Goal: Task Accomplishment & Management: Complete application form

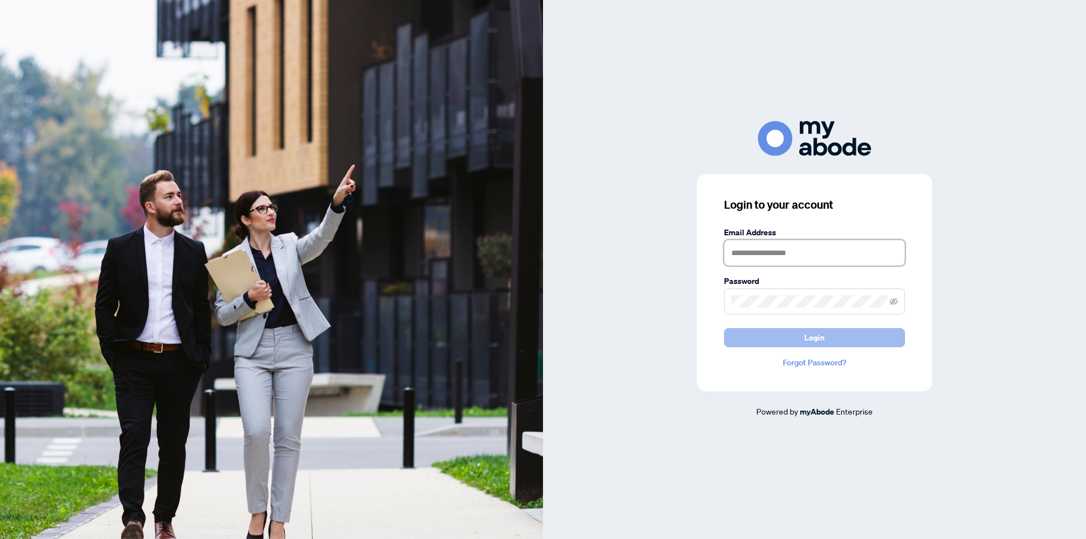
type input "**********"
click at [810, 336] on span "Login" at bounding box center [815, 338] width 20 height 18
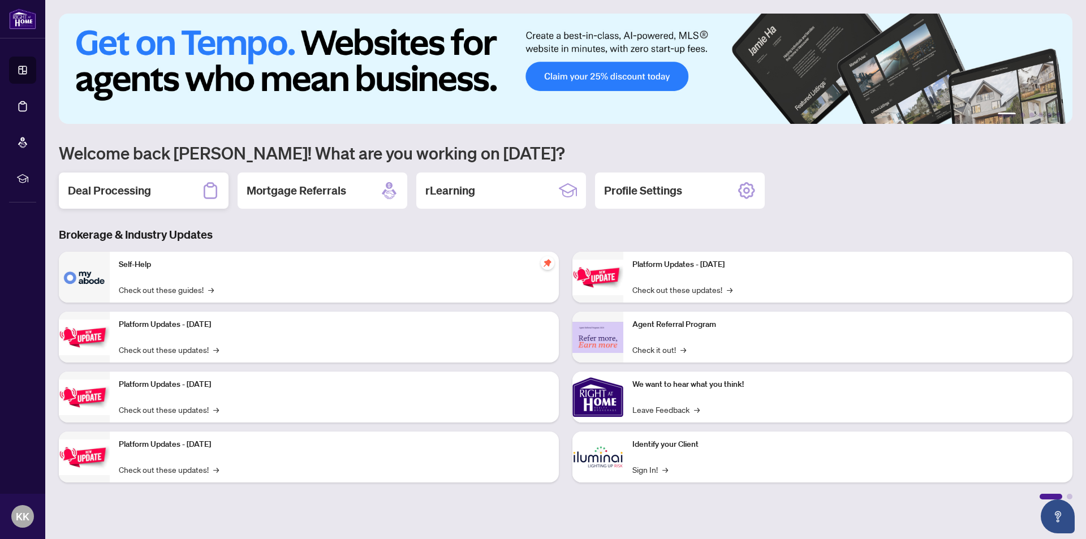
click at [101, 188] on h2 "Deal Processing" at bounding box center [109, 191] width 83 height 16
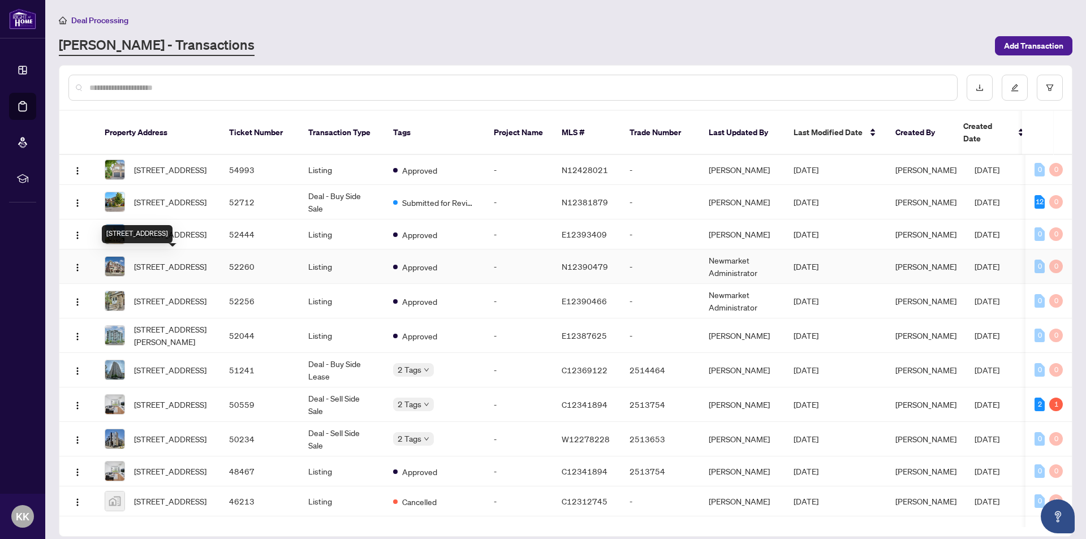
click at [177, 260] on span "[STREET_ADDRESS]" at bounding box center [170, 266] width 72 height 12
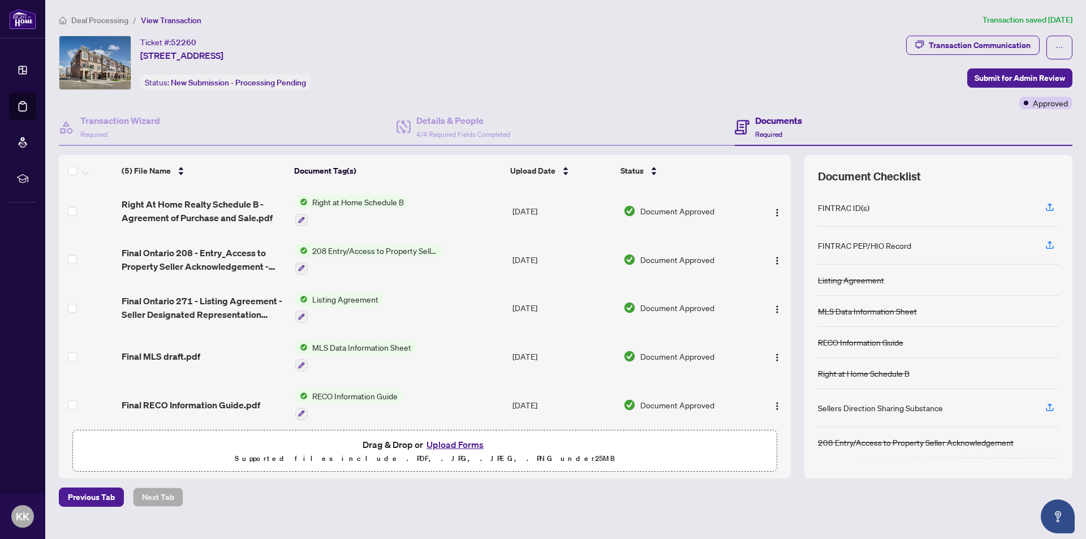
scroll to position [7, 0]
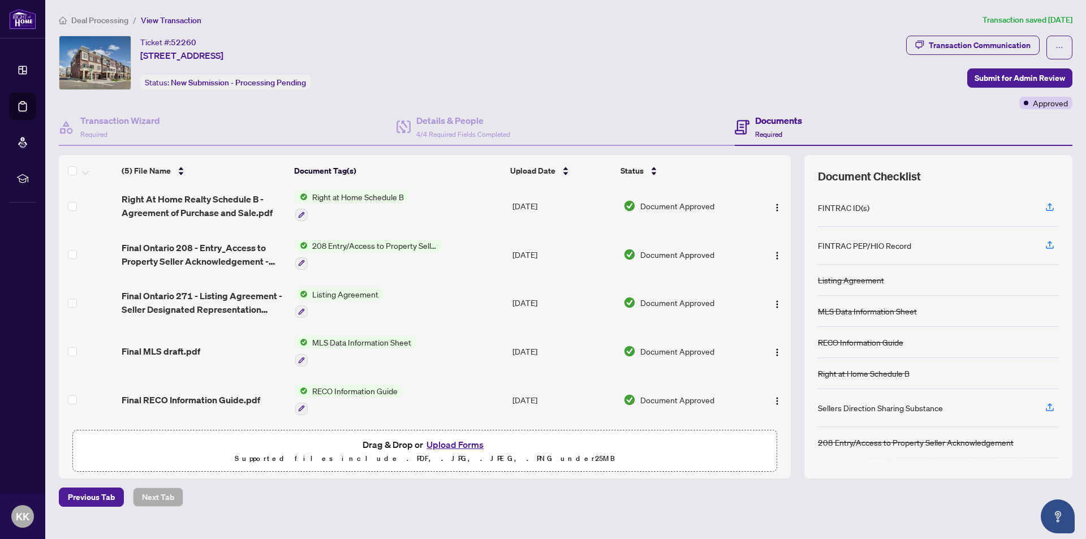
click at [463, 444] on button "Upload Forms" at bounding box center [455, 444] width 64 height 15
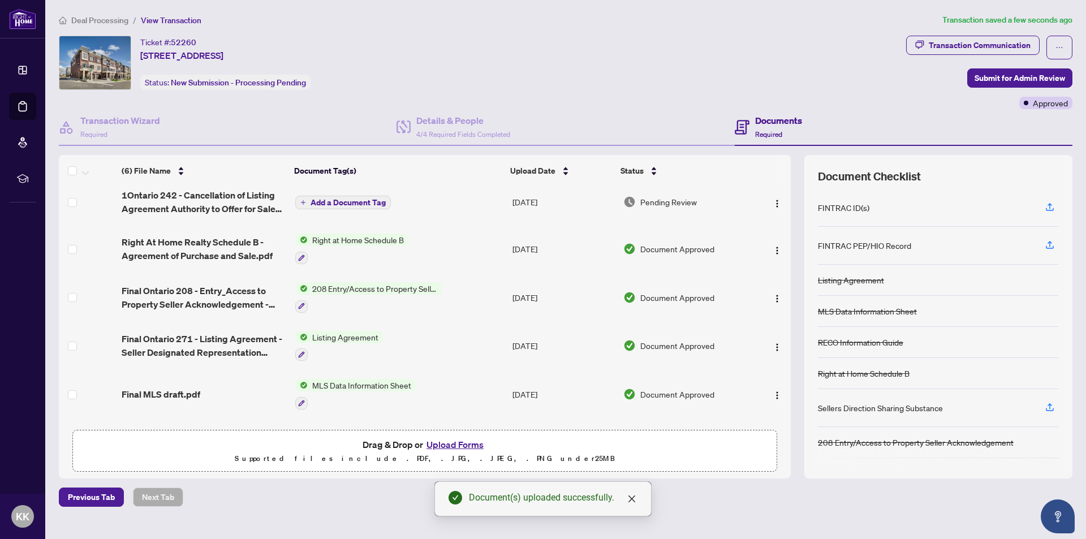
click at [332, 199] on span "Add a Document Tag" at bounding box center [348, 203] width 75 height 8
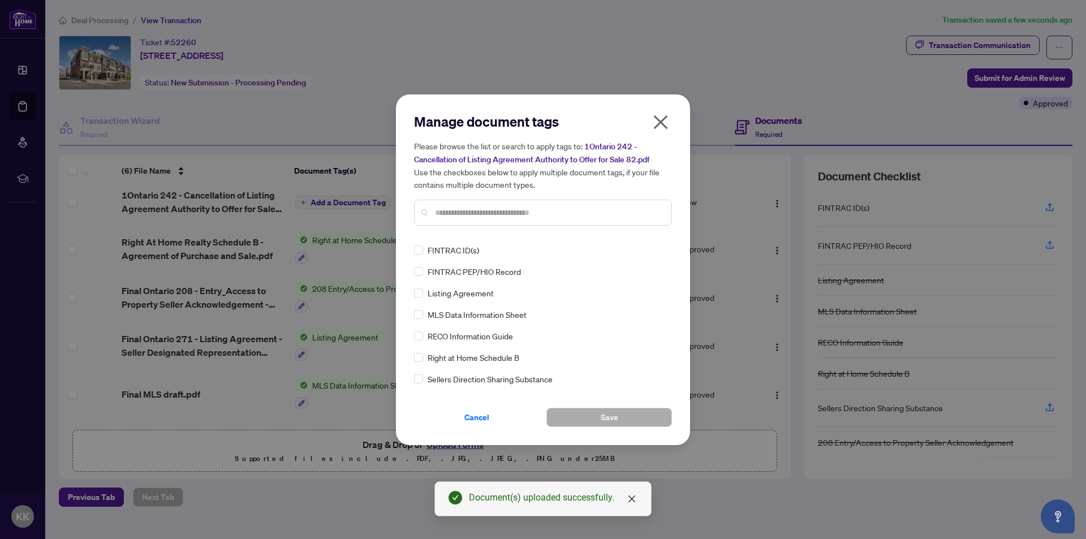
click at [452, 212] on input "text" at bounding box center [548, 213] width 227 height 12
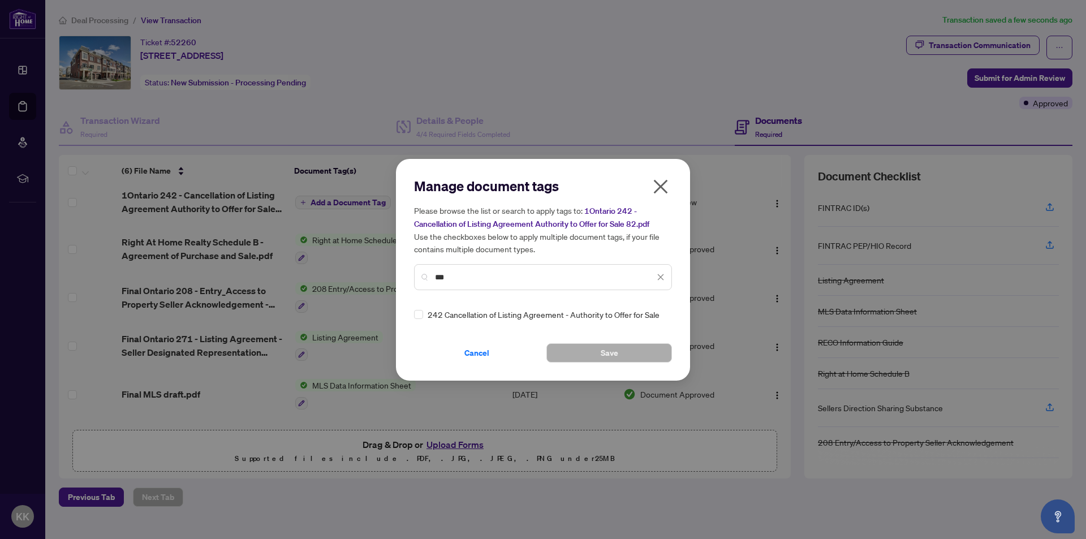
type input "***"
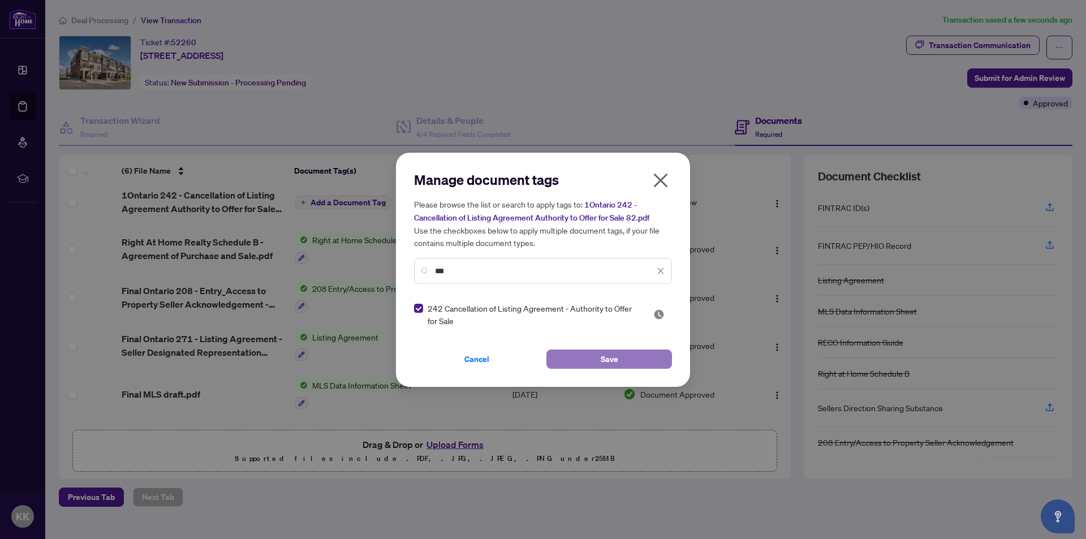
click at [597, 358] on button "Save" at bounding box center [610, 359] width 126 height 19
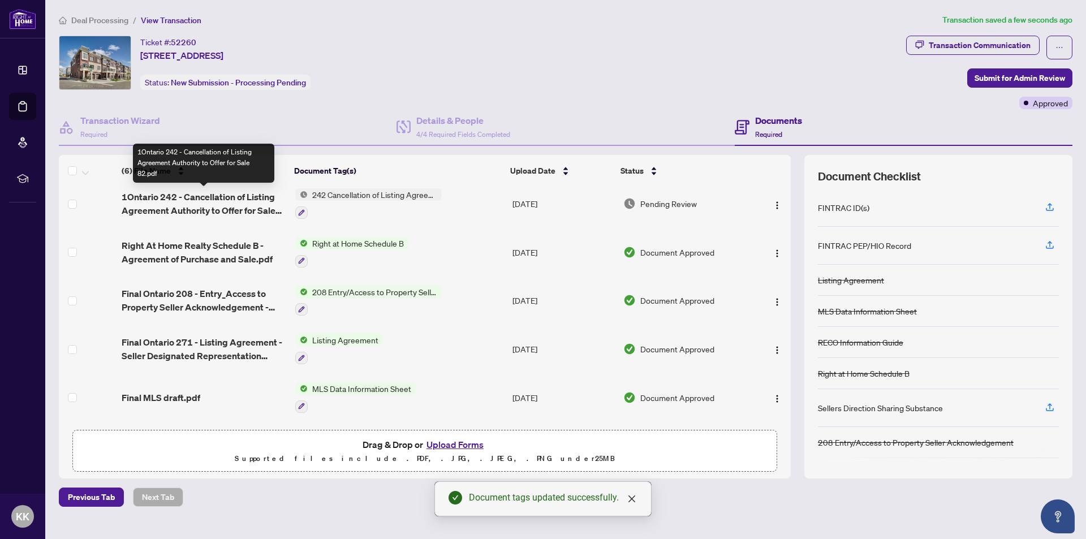
click at [208, 199] on span "1Ontario 242 - Cancellation of Listing Agreement Authority to Offer for Sale 82…" at bounding box center [204, 203] width 165 height 27
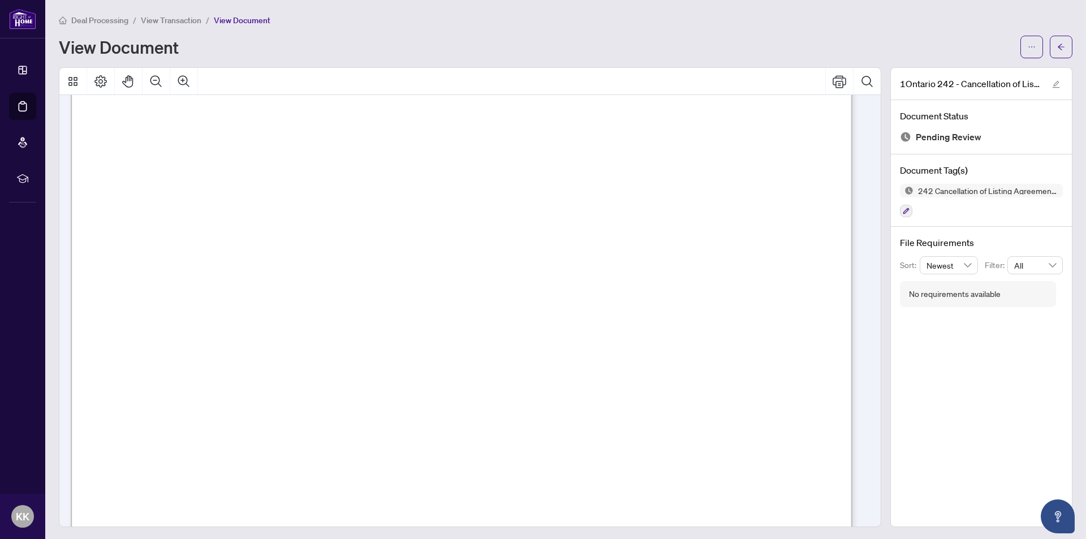
scroll to position [93, 0]
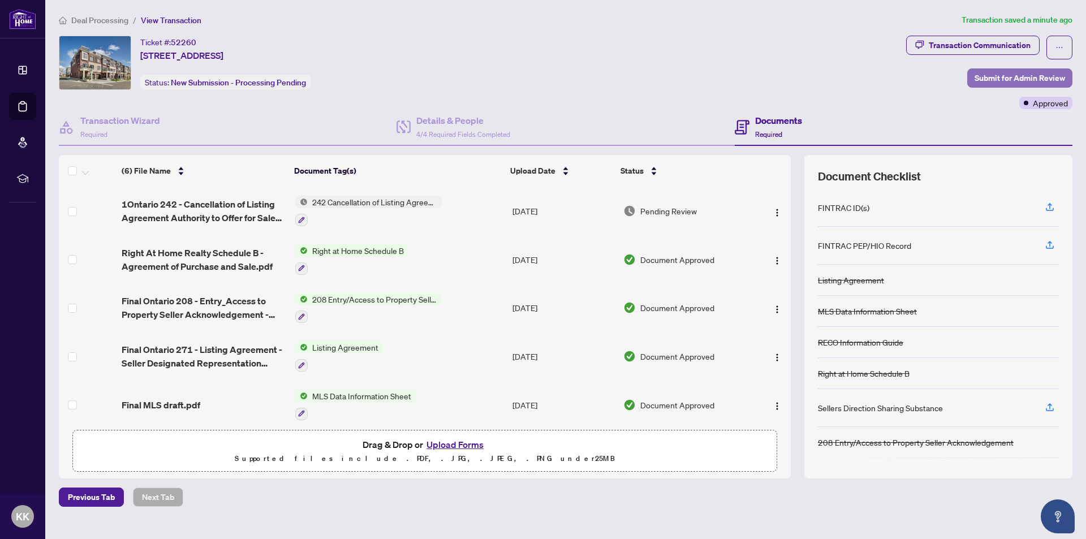
click at [979, 75] on span "Submit for Admin Review" at bounding box center [1020, 78] width 91 height 18
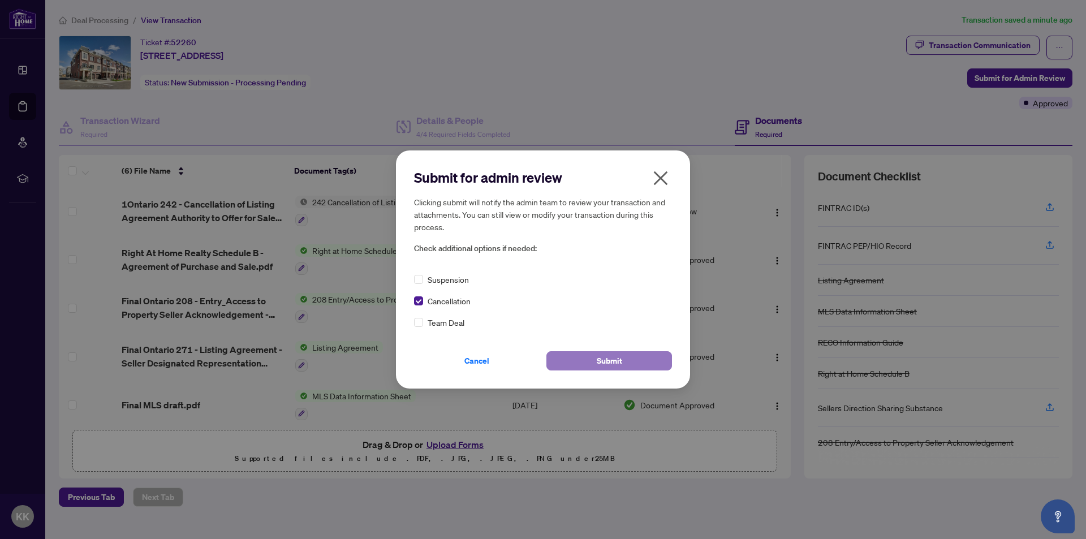
click at [588, 359] on button "Submit" at bounding box center [610, 360] width 126 height 19
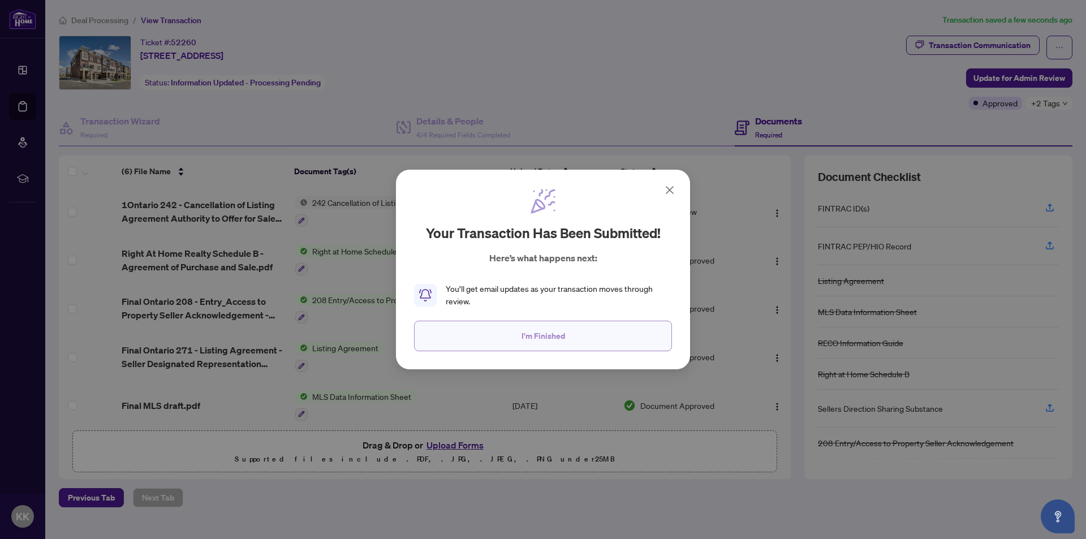
click at [547, 338] on span "I'm Finished" at bounding box center [544, 336] width 44 height 18
